Goal: Check status

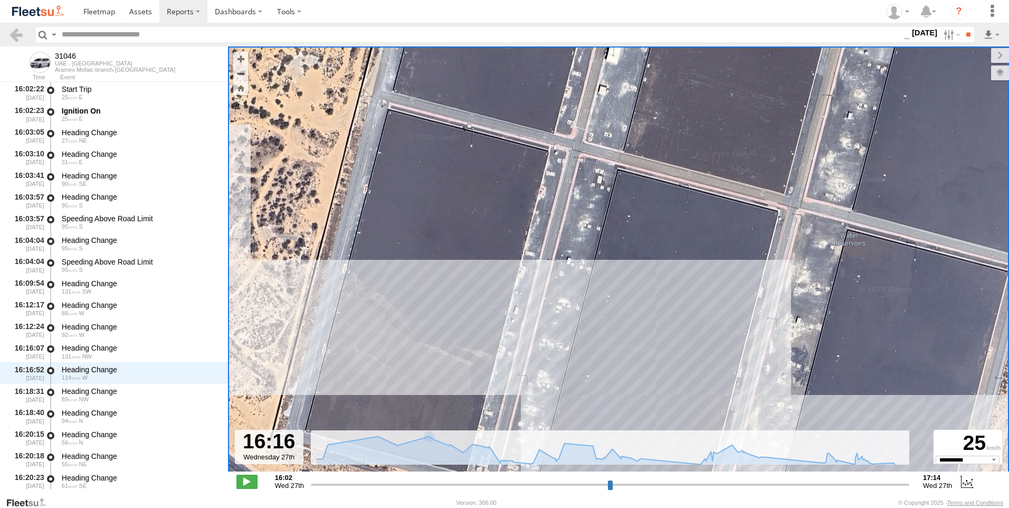
select select "**********"
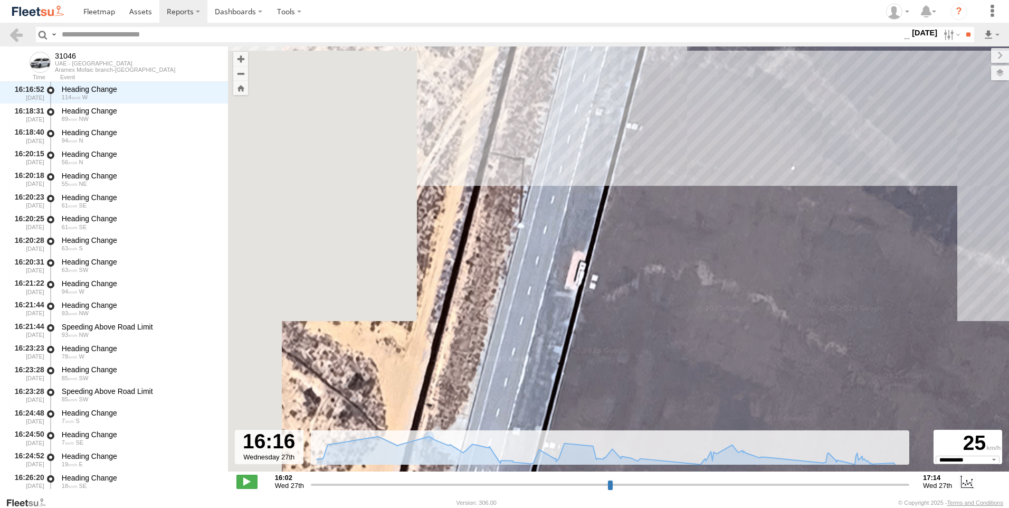
drag, startPoint x: 508, startPoint y: 364, endPoint x: 1011, endPoint y: 378, distance: 503.2
click at [1009, 378] on html at bounding box center [504, 254] width 1009 height 508
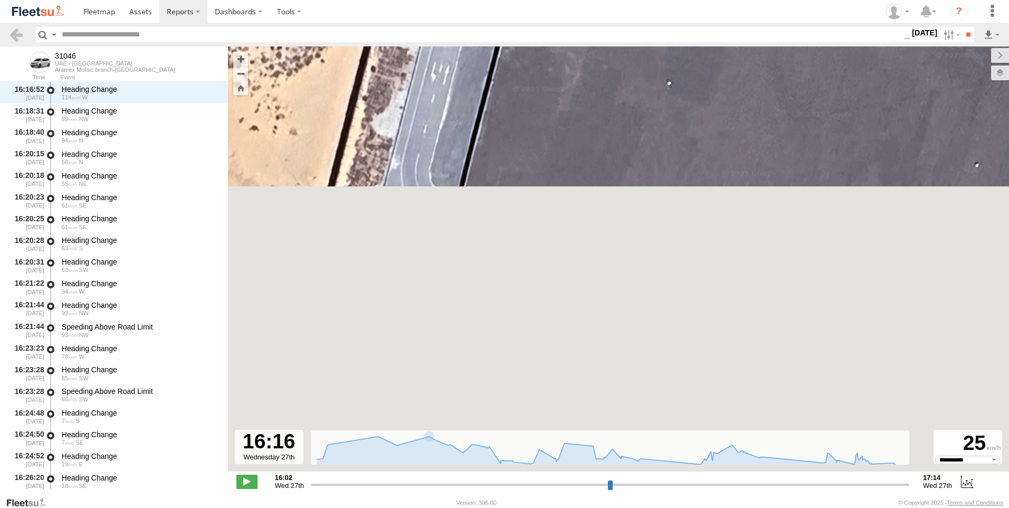
drag, startPoint x: 667, startPoint y: 376, endPoint x: 623, endPoint y: -32, distance: 409.8
click at [623, 0] on html at bounding box center [504, 254] width 1009 height 508
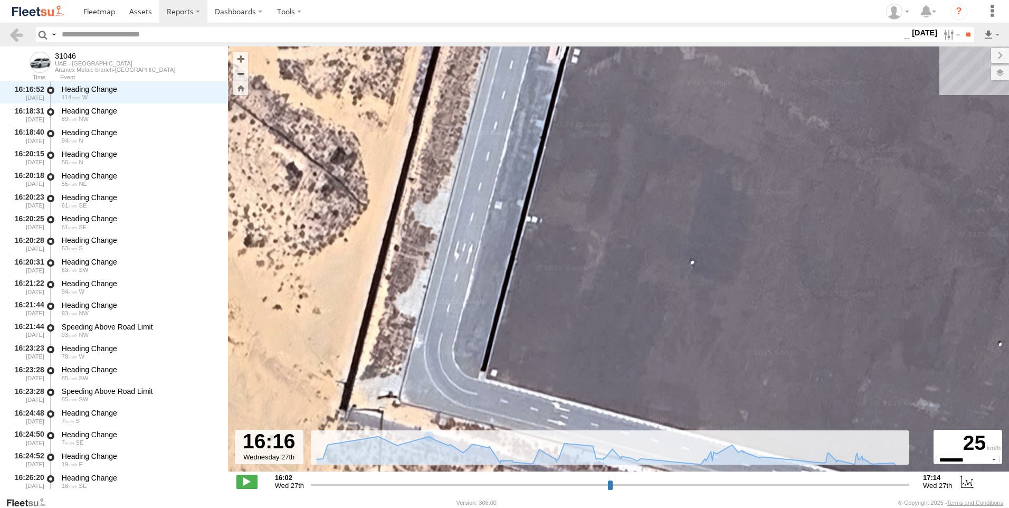
drag, startPoint x: 618, startPoint y: 181, endPoint x: 641, endPoint y: 364, distance: 184.1
click at [641, 364] on div "31046 17:14 Wed 31046 31046 Aramex Mofaic branch-[GEOGRAPHIC_DATA] Google-B-WAQ…" at bounding box center [618, 264] width 781 height 436
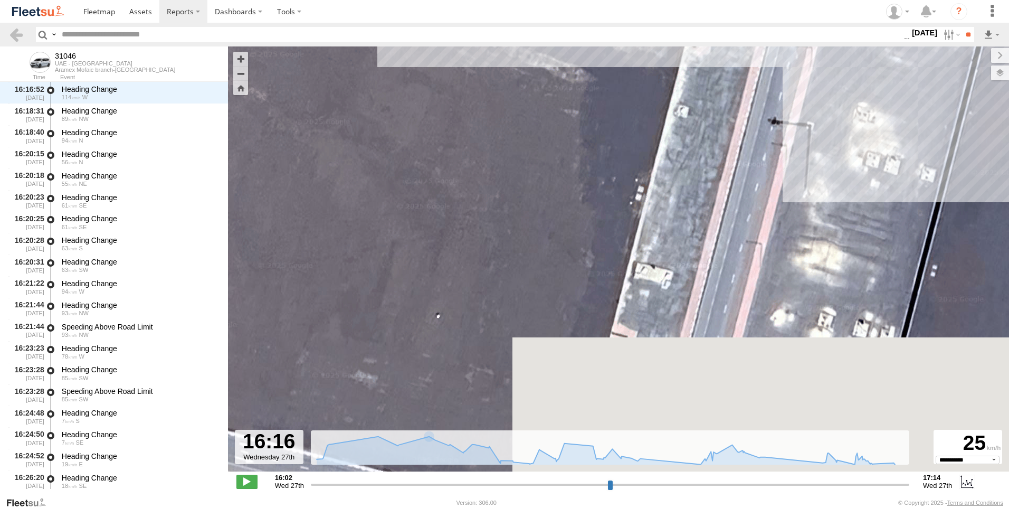
drag, startPoint x: 811, startPoint y: 333, endPoint x: 245, endPoint y: 303, distance: 566.1
click at [245, 303] on div "31046 17:14 Wed 31046 31046 Aramex Mofaic branch-[GEOGRAPHIC_DATA] Google-B-WAQ…" at bounding box center [618, 264] width 781 height 436
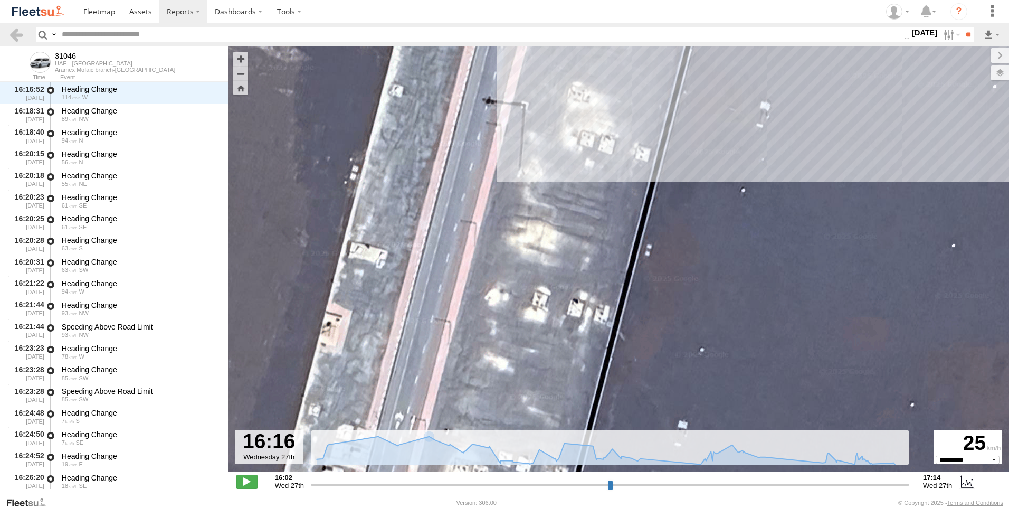
drag, startPoint x: 644, startPoint y: 353, endPoint x: 358, endPoint y: 331, distance: 286.9
click at [358, 331] on div "31046 17:14 Wed 31046 31046 Aramex Mofaic branch-[GEOGRAPHIC_DATA] Google-B-WAQ…" at bounding box center [618, 264] width 781 height 436
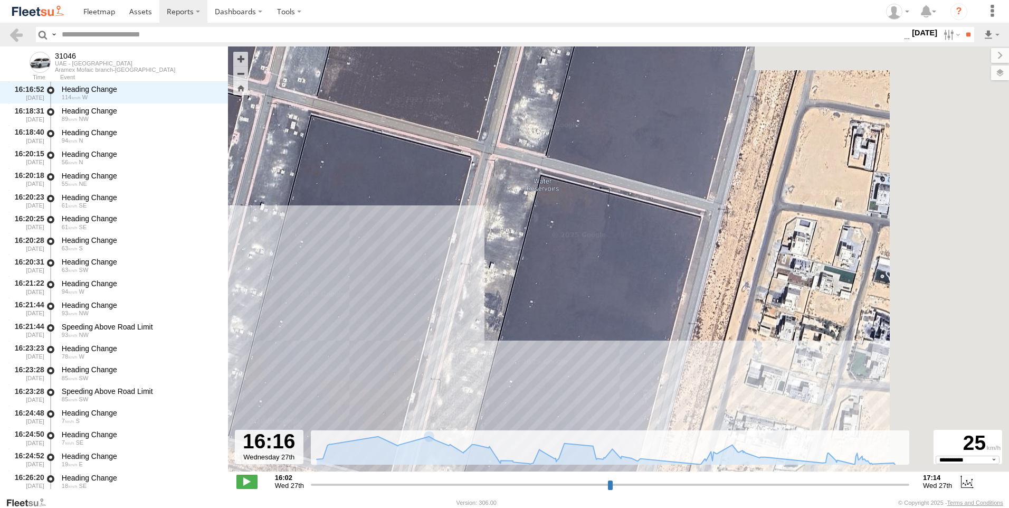
drag, startPoint x: 573, startPoint y: 305, endPoint x: 390, endPoint y: 351, distance: 188.8
click at [390, 351] on div "31046 17:14 Wed 31046 31046 Aramex Mofaic branch-[GEOGRAPHIC_DATA] Google-B-WAQ…" at bounding box center [618, 264] width 781 height 436
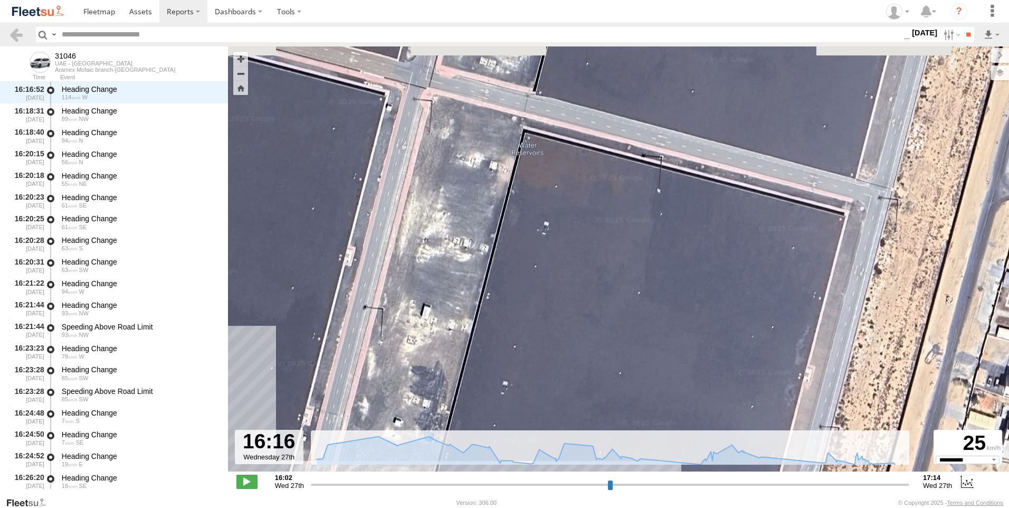
drag, startPoint x: 619, startPoint y: 236, endPoint x: 562, endPoint y: 326, distance: 106.6
click at [562, 326] on div "31046 17:14 Wed 31046 31046 Aramex Mofaic branch-[GEOGRAPHIC_DATA] Google-B-WAQ…" at bounding box center [618, 264] width 781 height 436
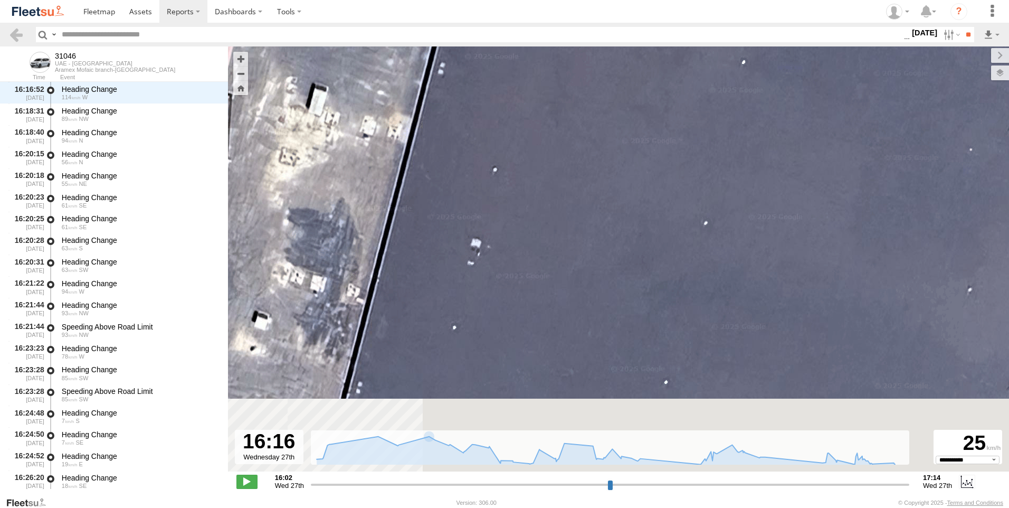
drag, startPoint x: 539, startPoint y: 380, endPoint x: 586, endPoint y: 112, distance: 271.8
click at [577, 112] on div "31046 17:14 Wed 31046 31046 Aramex Mofaic branch-[GEOGRAPHIC_DATA] Google-B-WAQ…" at bounding box center [618, 264] width 781 height 436
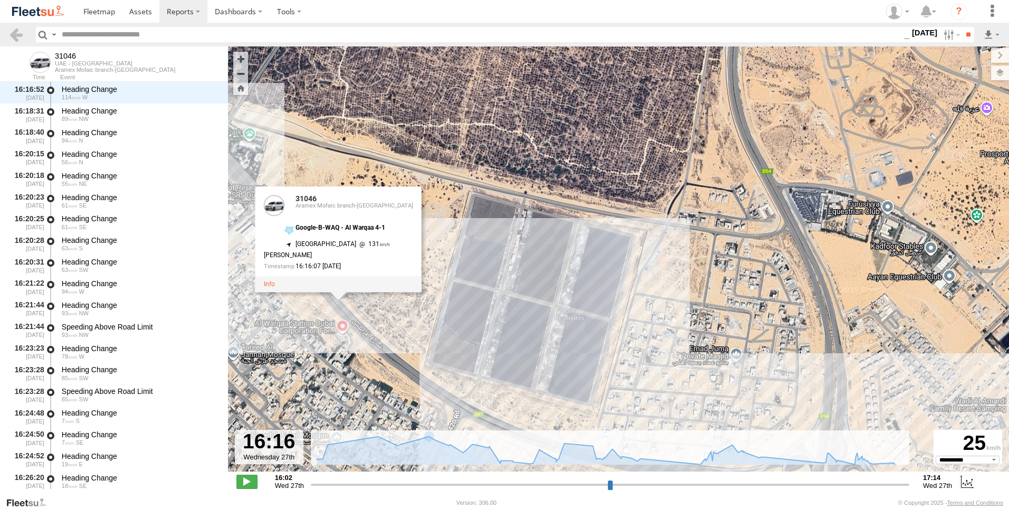
drag, startPoint x: 570, startPoint y: 267, endPoint x: 562, endPoint y: 386, distance: 119.6
click at [562, 386] on div "31046 17:14 Wed 31046 31046 Aramex Mofaic branch-[GEOGRAPHIC_DATA] Google-B-WAQ…" at bounding box center [618, 264] width 781 height 436
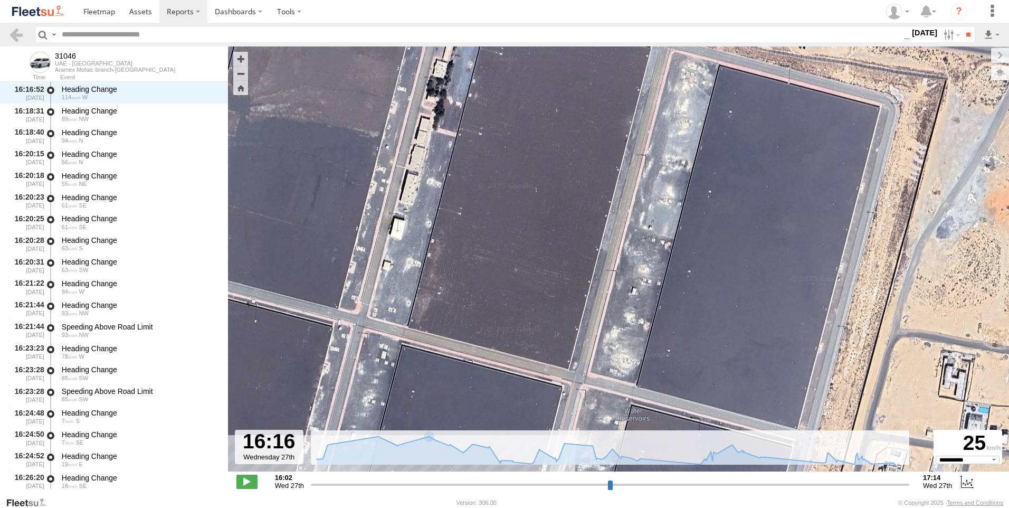
drag, startPoint x: 443, startPoint y: 262, endPoint x: 465, endPoint y: 290, distance: 35.4
click at [465, 290] on div "31046 17:14 Wed 31046 31046 Aramex Mofaic branch-[GEOGRAPHIC_DATA] Google-B-WAQ…" at bounding box center [618, 264] width 781 height 436
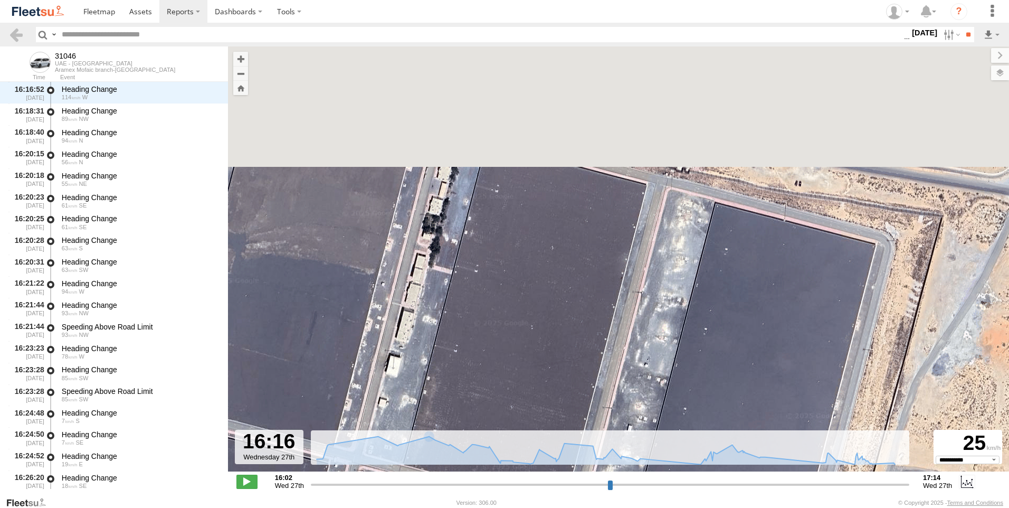
drag, startPoint x: 524, startPoint y: 207, endPoint x: 508, endPoint y: 368, distance: 161.2
click at [508, 368] on div "31046 17:14 Wed 31046 31046 Aramex Mofaic branch-[GEOGRAPHIC_DATA] Google-B-WAQ…" at bounding box center [618, 264] width 781 height 436
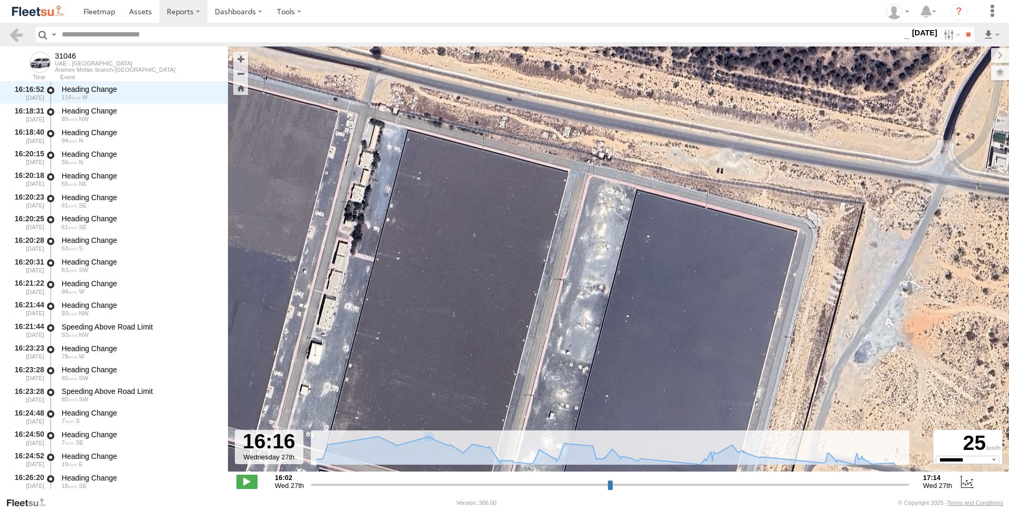
drag, startPoint x: 516, startPoint y: 278, endPoint x: 360, endPoint y: 174, distance: 187.7
click at [379, 189] on div "31046 17:14 Wed 31046 31046 Aramex Mofaic branch-[GEOGRAPHIC_DATA] Google-B-WAQ…" at bounding box center [618, 264] width 781 height 436
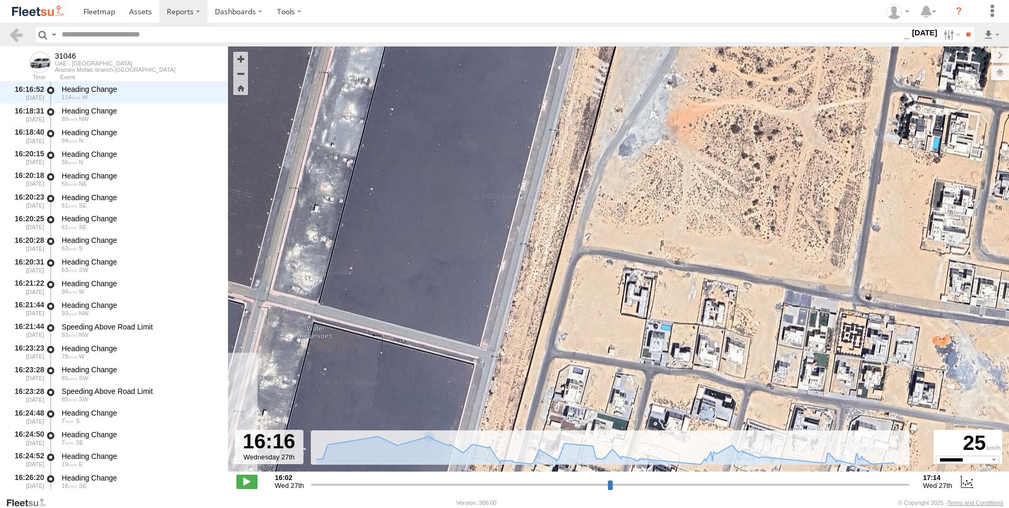
drag, startPoint x: 498, startPoint y: 285, endPoint x: 435, endPoint y: 163, distance: 136.4
click at [435, 163] on div "31046 17:14 Wed 31046 31046 Aramex Mofaic branch-[GEOGRAPHIC_DATA] Google-B-WAQ…" at bounding box center [618, 264] width 781 height 436
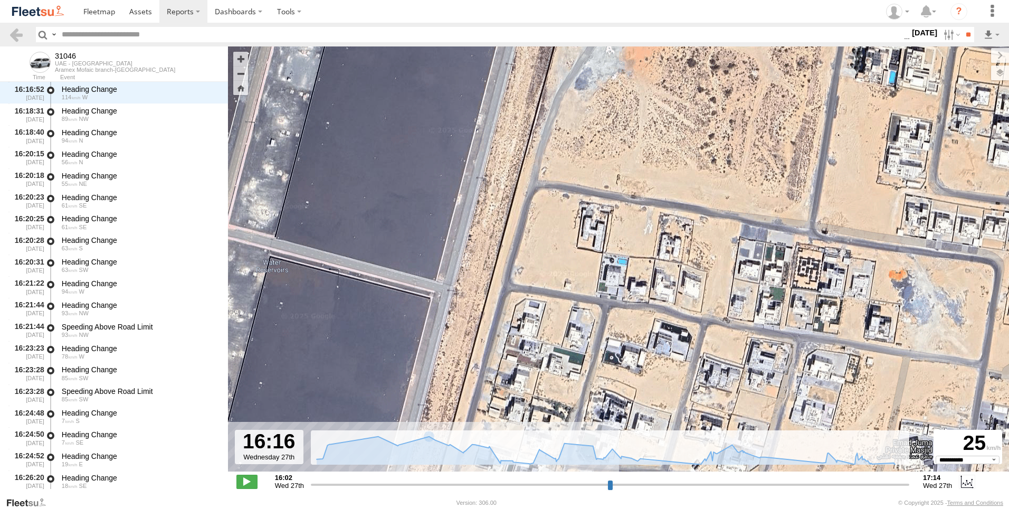
drag, startPoint x: 508, startPoint y: 267, endPoint x: 493, endPoint y: 242, distance: 29.3
click at [493, 242] on div "31046 17:14 Wed 31046 31046 Aramex Mofaic branch-[GEOGRAPHIC_DATA] Google-B-WAQ…" at bounding box center [618, 264] width 781 height 436
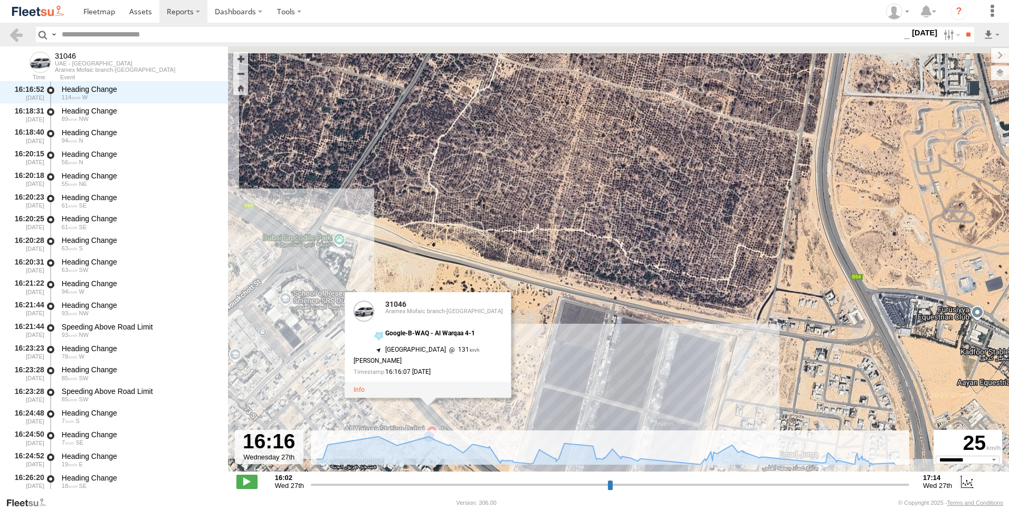
drag, startPoint x: 506, startPoint y: 261, endPoint x: 697, endPoint y: 376, distance: 223.5
click at [701, 409] on div "31046 17:14 Wed 31046 31046 Aramex Mofaic branch-[GEOGRAPHIC_DATA] Google-B-WAQ…" at bounding box center [618, 264] width 781 height 436
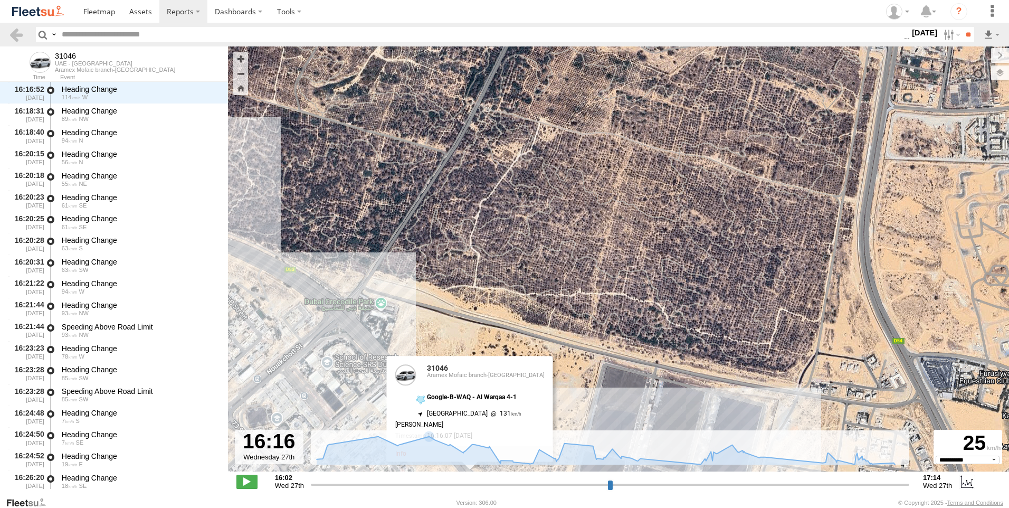
drag, startPoint x: 596, startPoint y: 239, endPoint x: 637, endPoint y: 305, distance: 77.8
click at [637, 305] on div "31046 17:14 Wed 31046 31046 Aramex Mofaic branch-[GEOGRAPHIC_DATA] Google-B-WAQ…" at bounding box center [618, 264] width 781 height 436
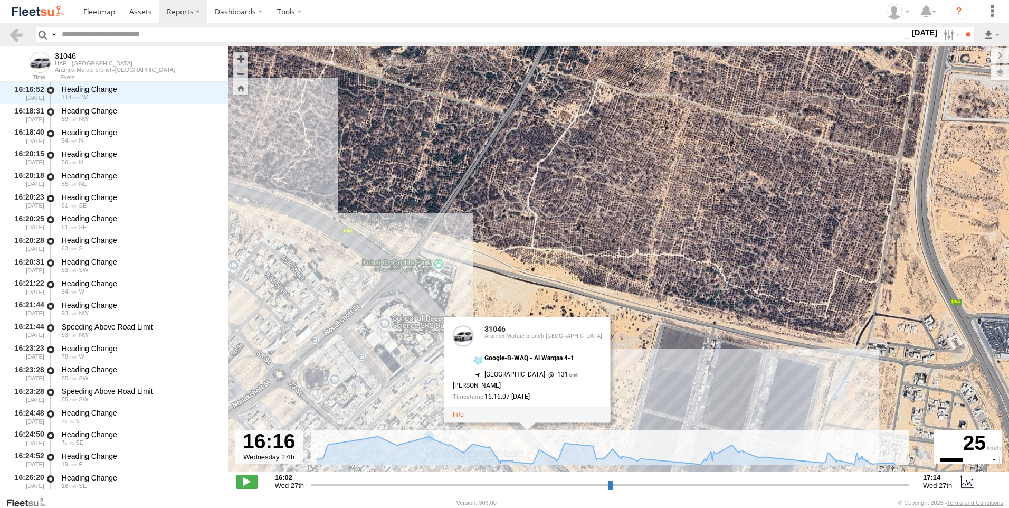
drag, startPoint x: 391, startPoint y: 261, endPoint x: 454, endPoint y: 216, distance: 77.2
click at [454, 216] on div "31046 17:14 Wed 31046 31046 Aramex Mofaic branch-[GEOGRAPHIC_DATA] Google-B-WAQ…" at bounding box center [618, 264] width 781 height 436
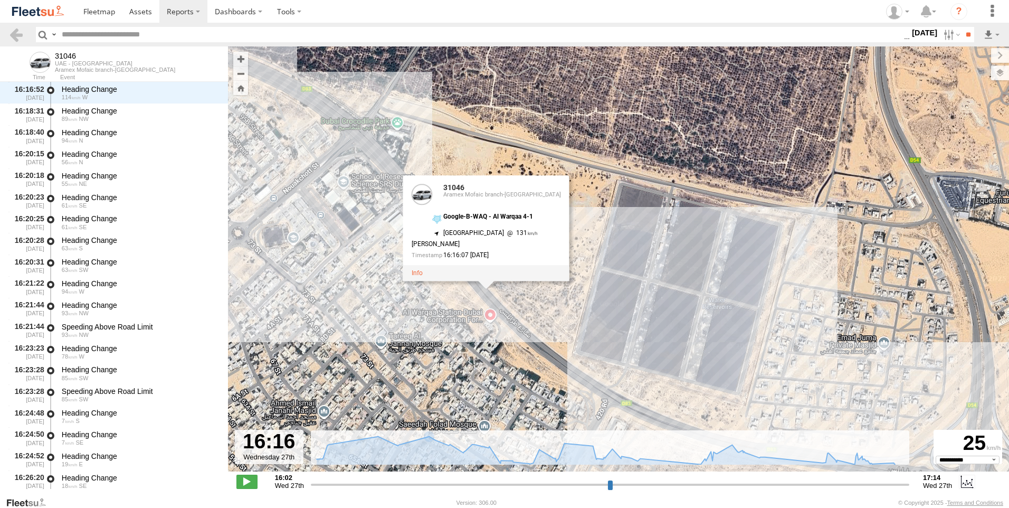
drag, startPoint x: 496, startPoint y: 280, endPoint x: 452, endPoint y: 131, distance: 155.8
click at [452, 131] on div "31046 17:14 Wed 31046 31046 Aramex Mofaic branch-[GEOGRAPHIC_DATA] Google-B-WAQ…" at bounding box center [618, 264] width 781 height 436
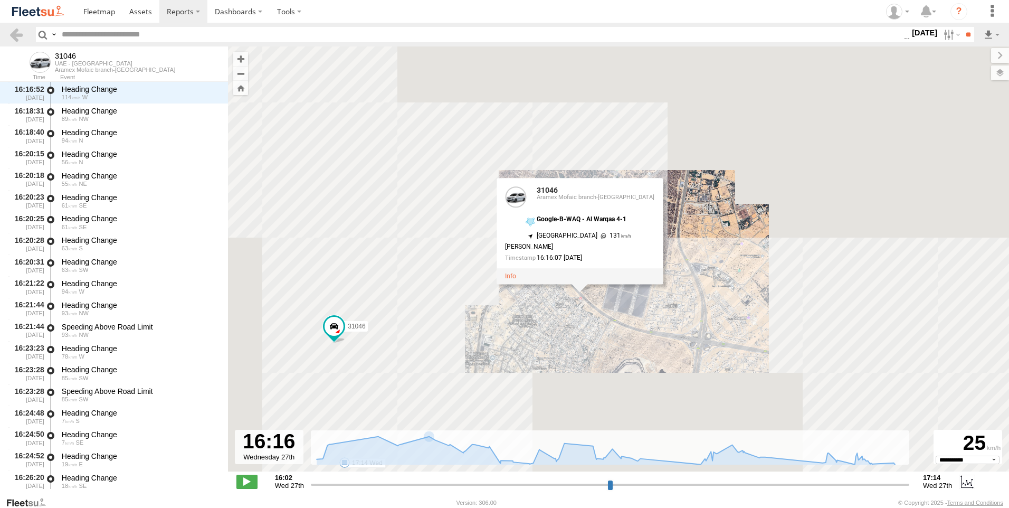
click at [615, 320] on div "31046 17:14 Wed 31046 31046 Aramex Mofaic branch-[GEOGRAPHIC_DATA] Google-B-WAQ…" at bounding box center [618, 264] width 781 height 436
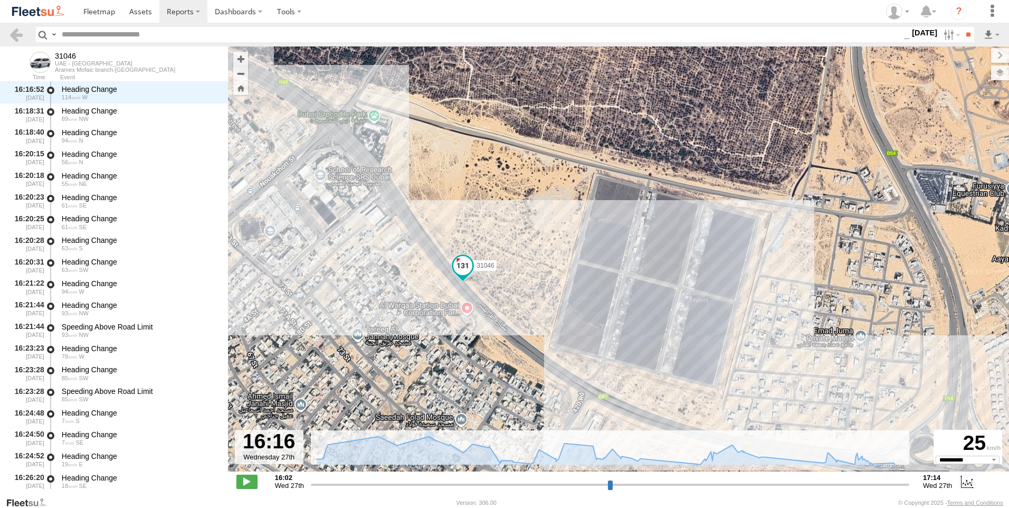
drag, startPoint x: 605, startPoint y: 275, endPoint x: 596, endPoint y: 335, distance: 60.3
click at [596, 335] on div "31046 17:14 Wed 31046" at bounding box center [618, 264] width 781 height 436
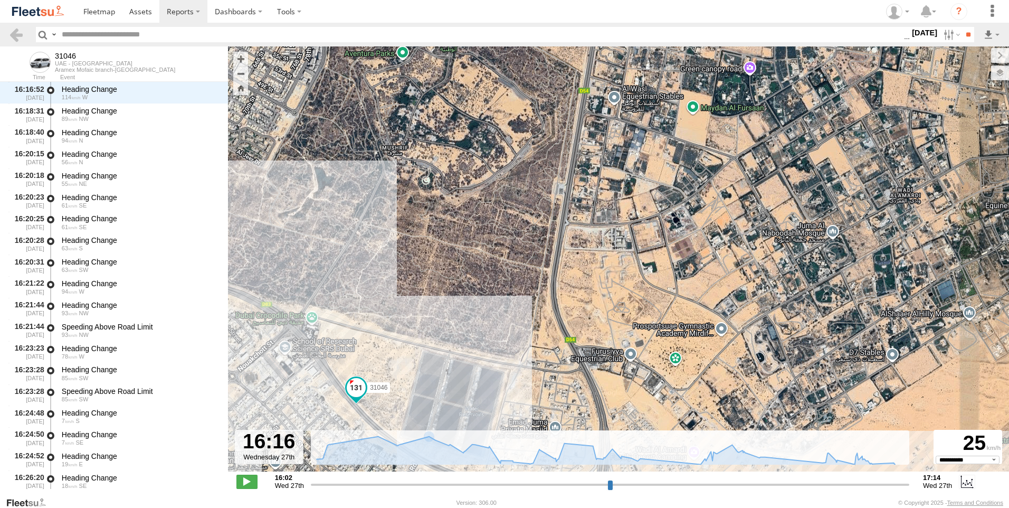
drag, startPoint x: 762, startPoint y: 288, endPoint x: 587, endPoint y: 385, distance: 199.4
click at [587, 385] on div "31046 17:14 Wed 31046" at bounding box center [618, 264] width 781 height 436
